Goal: Book appointment/travel/reservation

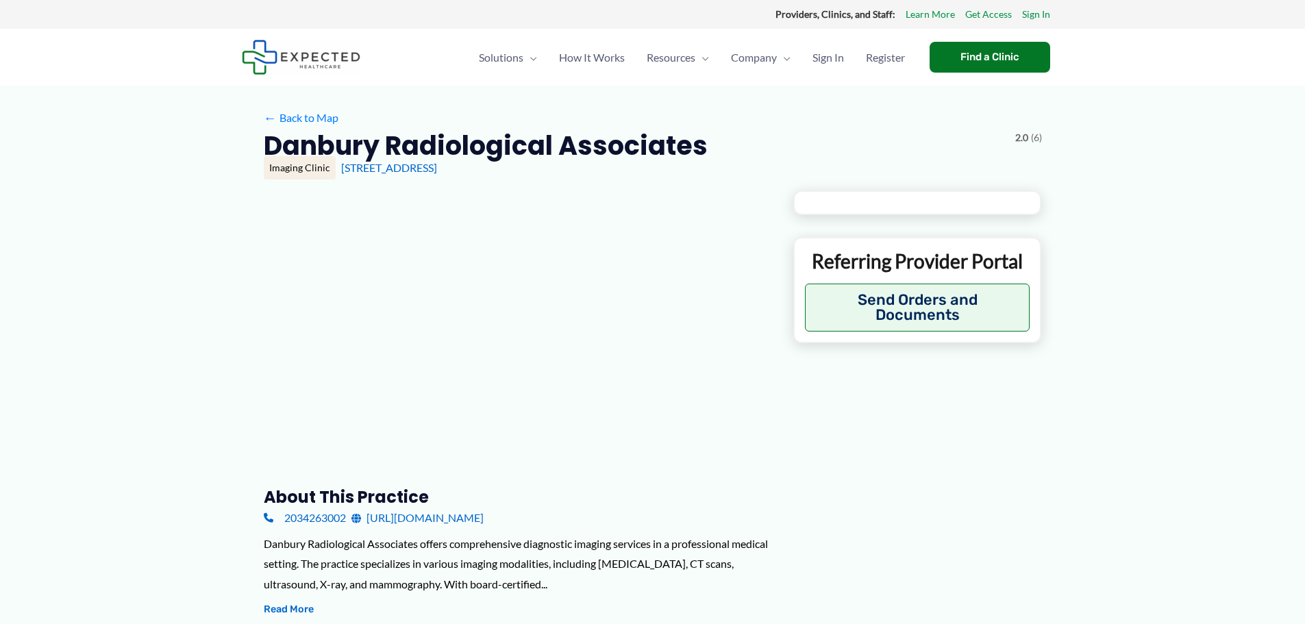
type input "**********"
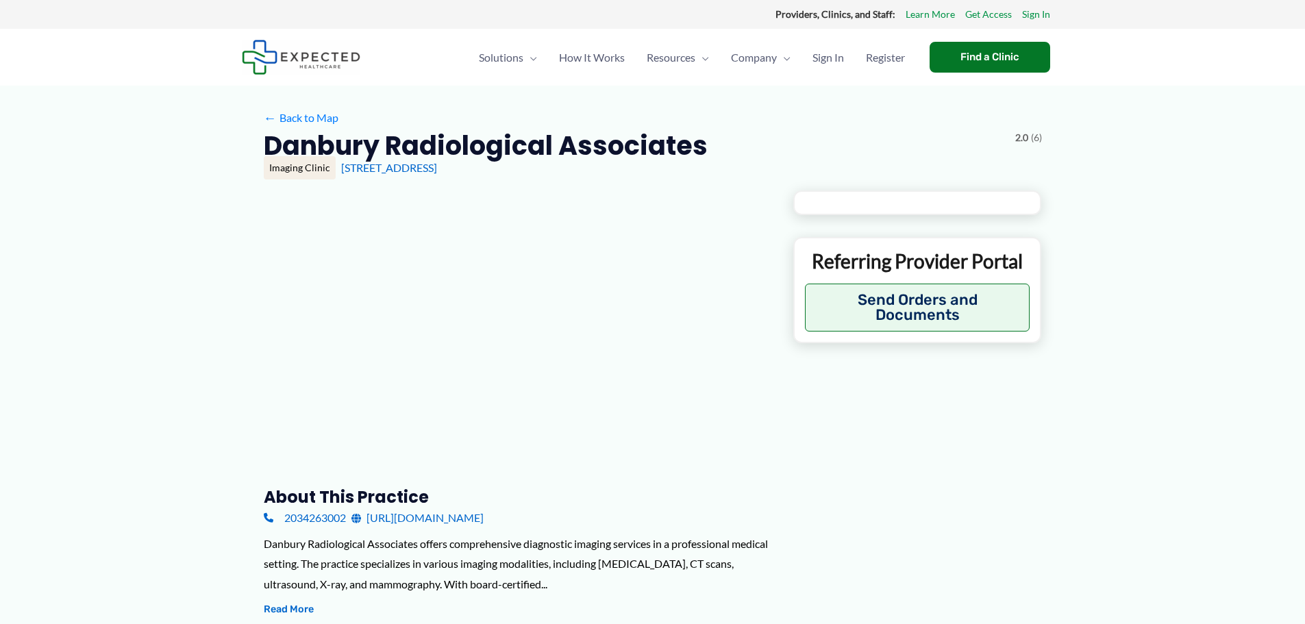
type input "**********"
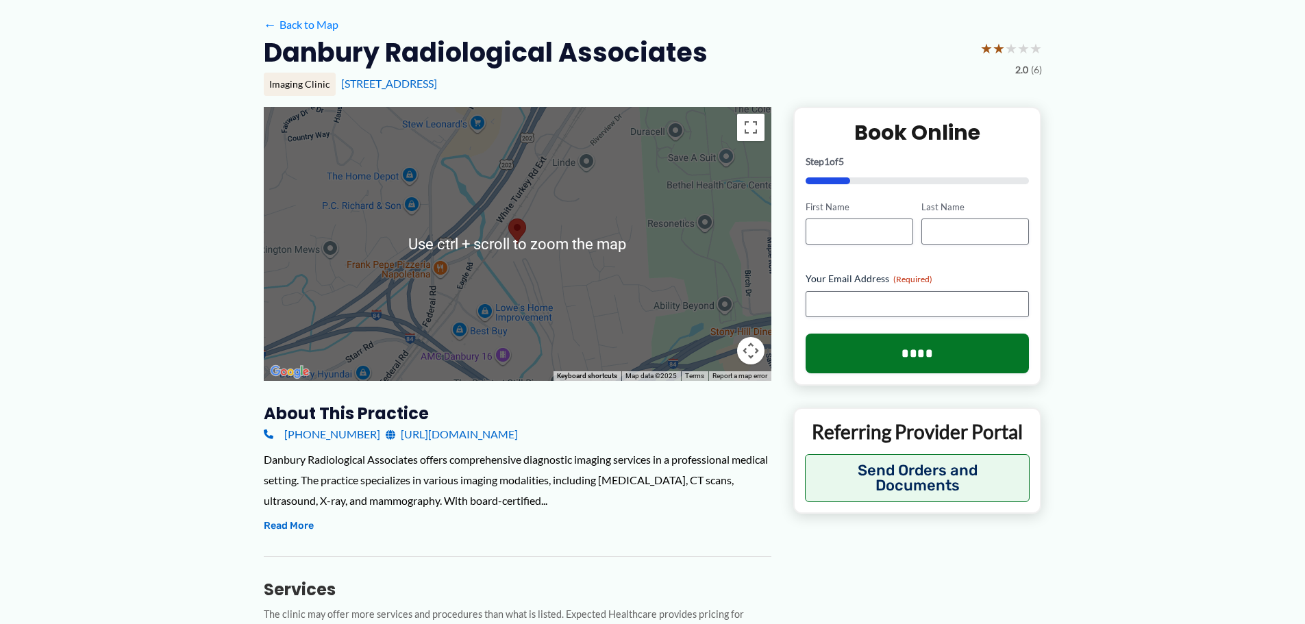
scroll to position [69, 0]
